Goal: Information Seeking & Learning: Check status

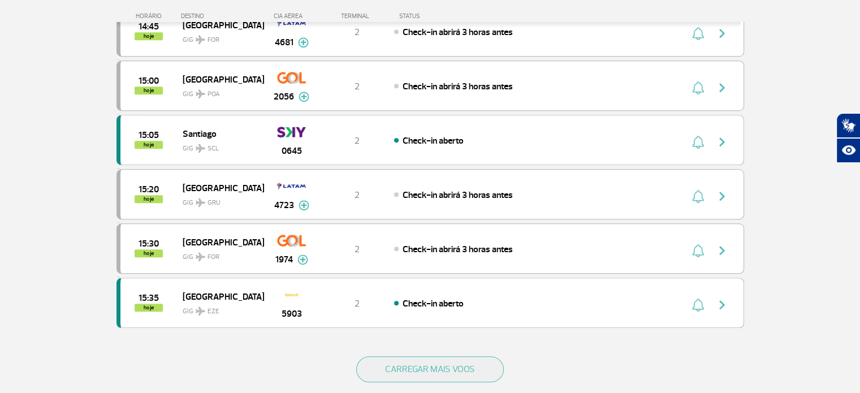
scroll to position [962, 0]
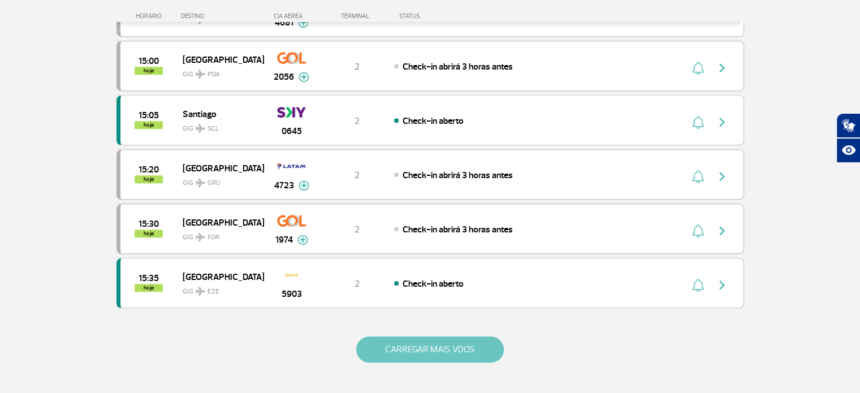
click at [446, 345] on button "CARREGAR MAIS VOOS" at bounding box center [430, 350] width 148 height 26
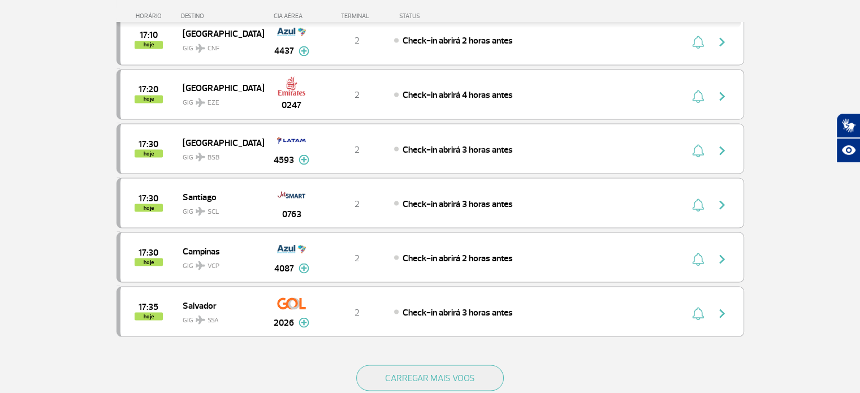
scroll to position [2037, 0]
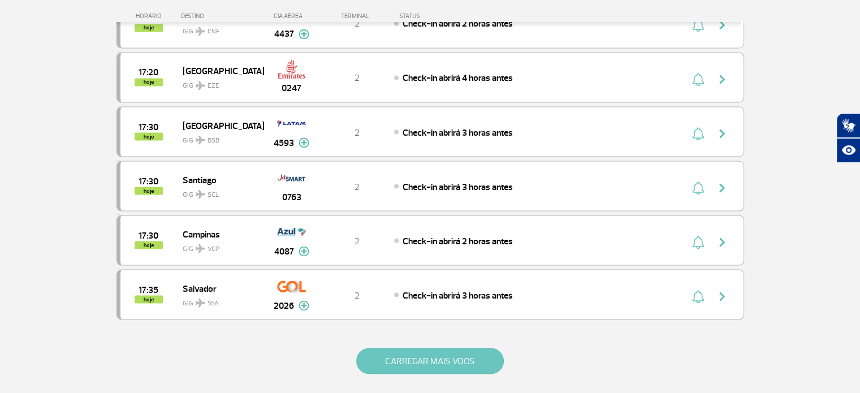
click at [385, 348] on button "CARREGAR MAIS VOOS" at bounding box center [430, 361] width 148 height 26
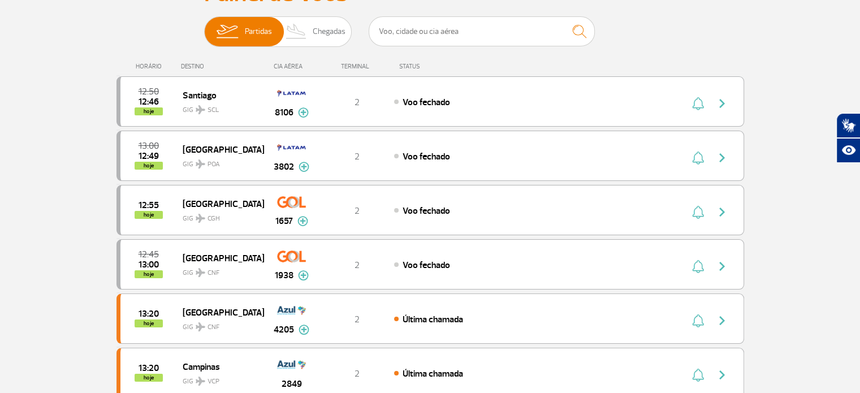
scroll to position [96, 0]
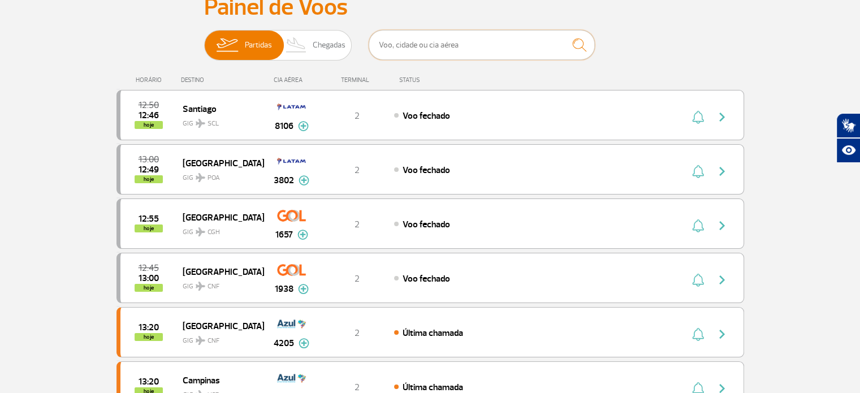
click at [437, 38] on input "text" at bounding box center [482, 45] width 226 height 30
type input "[GEOGRAPHIC_DATA]"
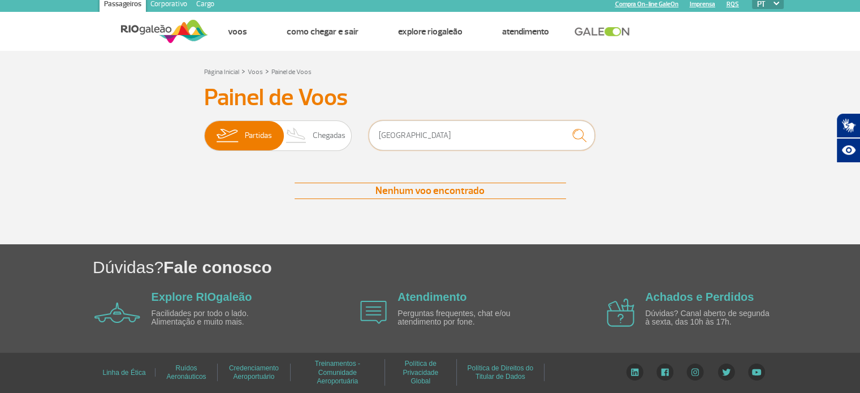
drag, startPoint x: 433, startPoint y: 139, endPoint x: 371, endPoint y: 134, distance: 61.9
click at [371, 134] on input "[GEOGRAPHIC_DATA]" at bounding box center [482, 135] width 226 height 30
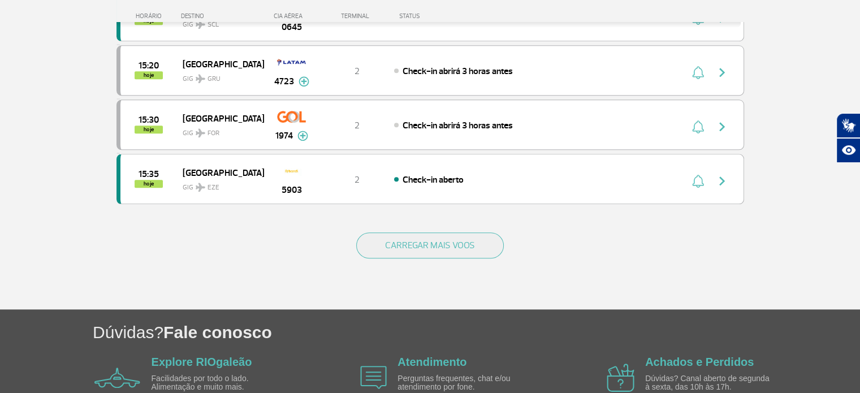
scroll to position [1066, 0]
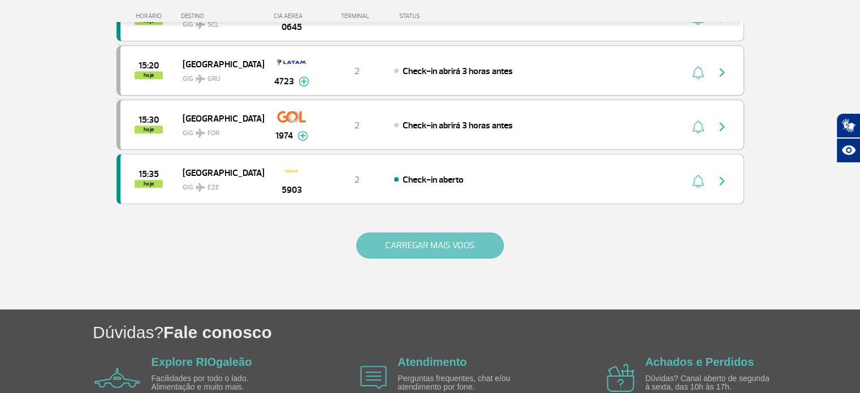
click at [404, 239] on button "CARREGAR MAIS VOOS" at bounding box center [430, 246] width 148 height 26
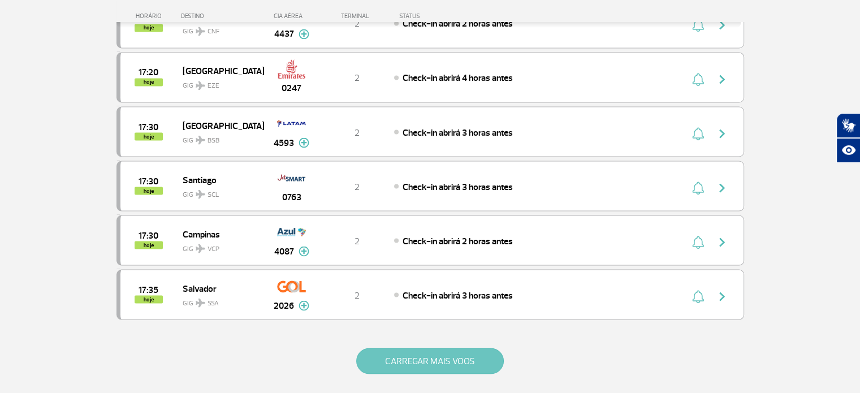
scroll to position [2027, 0]
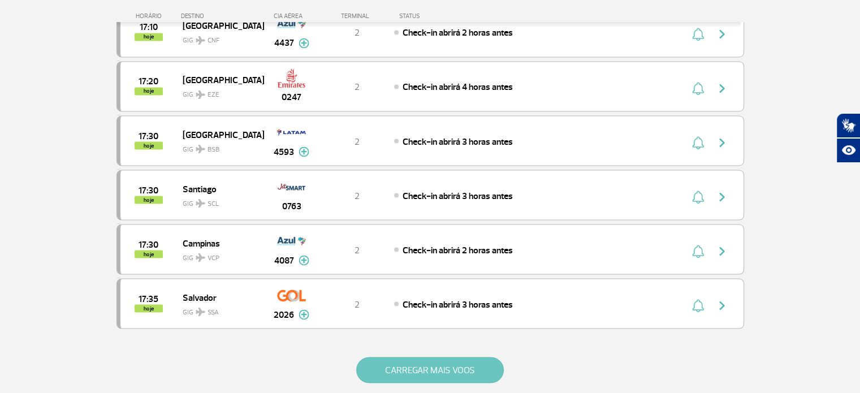
click at [468, 357] on button "CARREGAR MAIS VOOS" at bounding box center [430, 370] width 148 height 26
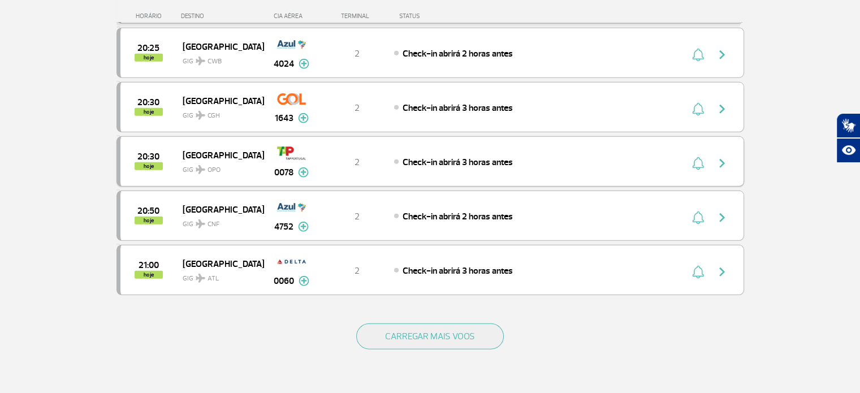
scroll to position [3159, 0]
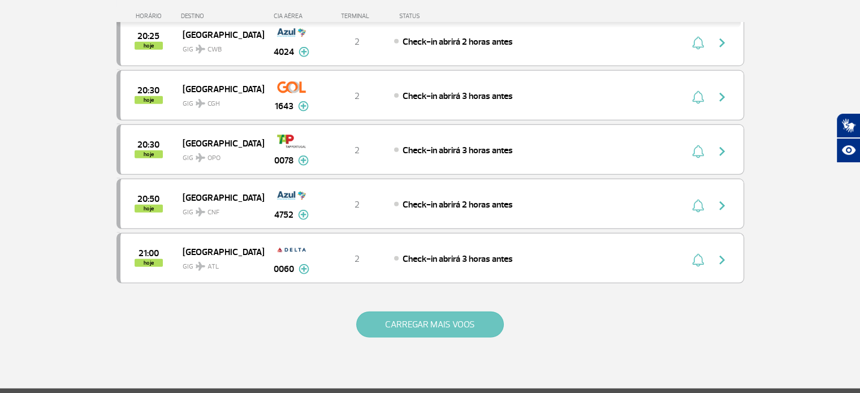
click at [405, 312] on button "CARREGAR MAIS VOOS" at bounding box center [430, 325] width 148 height 26
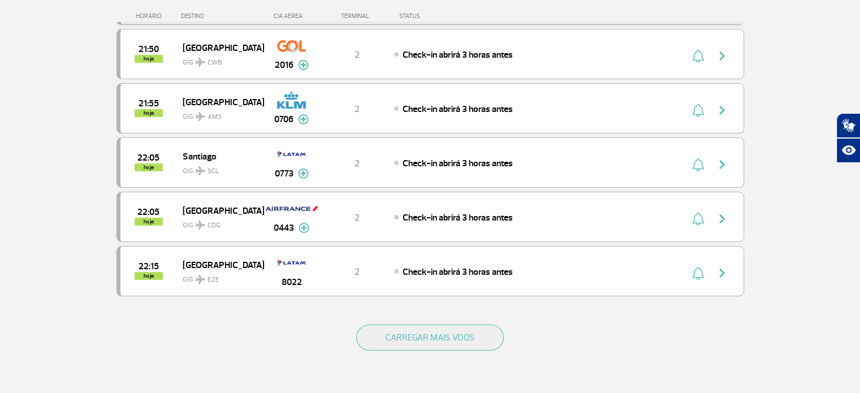
scroll to position [4234, 0]
